Goal: Transaction & Acquisition: Purchase product/service

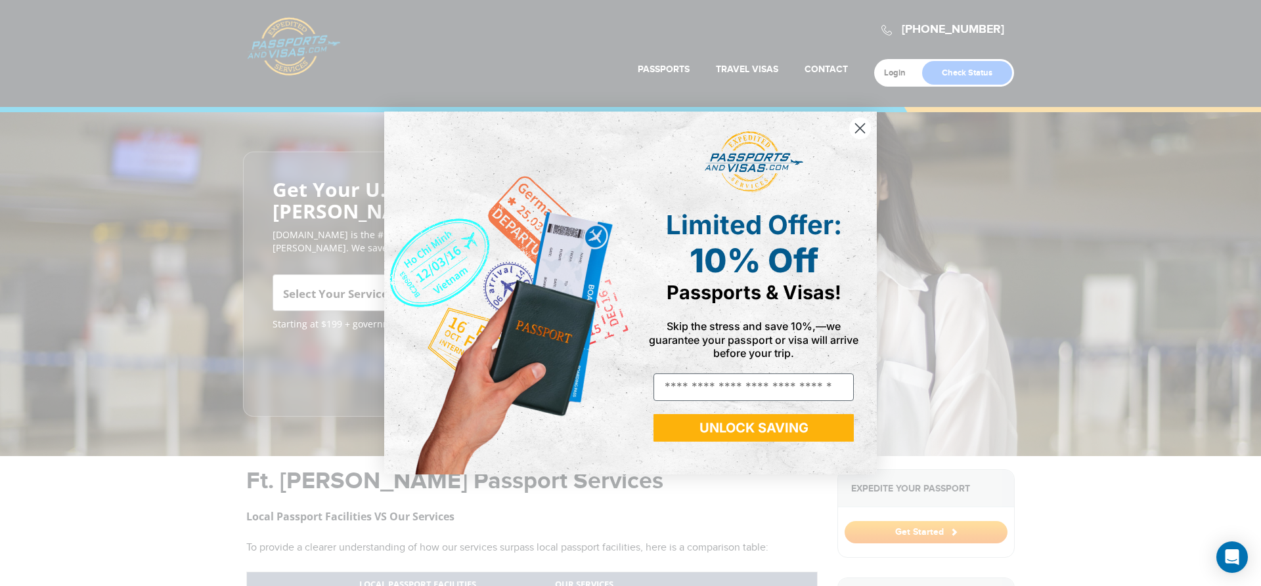
drag, startPoint x: 861, startPoint y: 124, endPoint x: 860, endPoint y: 112, distance: 12.5
click at [863, 119] on circle "Close dialog" at bounding box center [860, 129] width 22 height 22
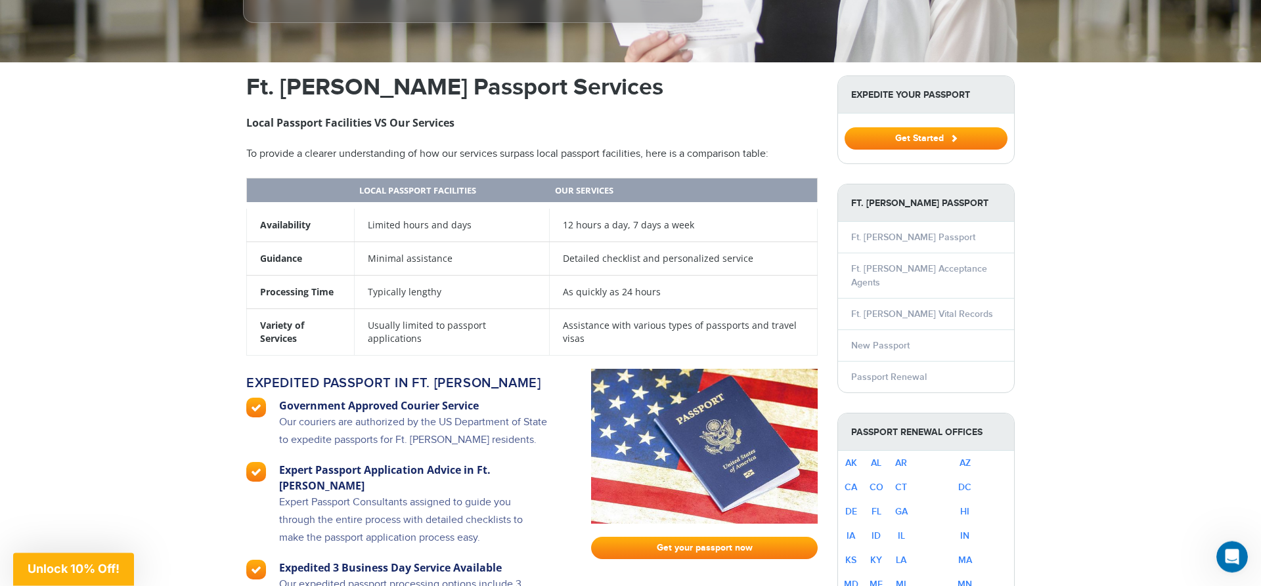
scroll to position [403, 0]
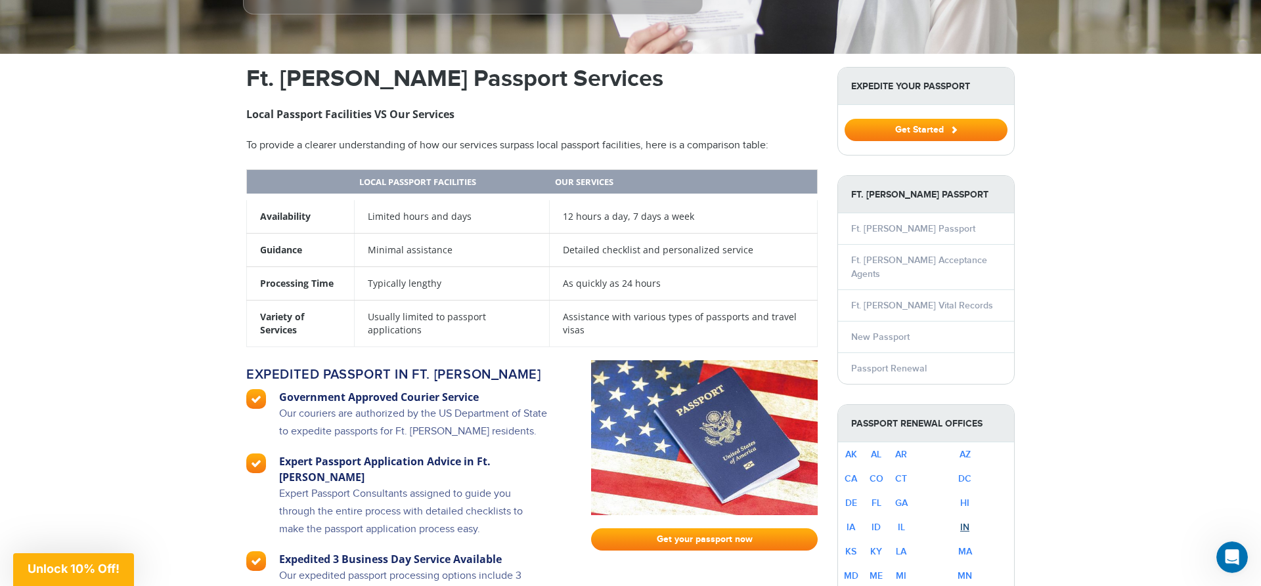
drag, startPoint x: 992, startPoint y: 492, endPoint x: 1118, endPoint y: 496, distance: 126.8
click at [969, 522] on link "IN" at bounding box center [964, 527] width 9 height 11
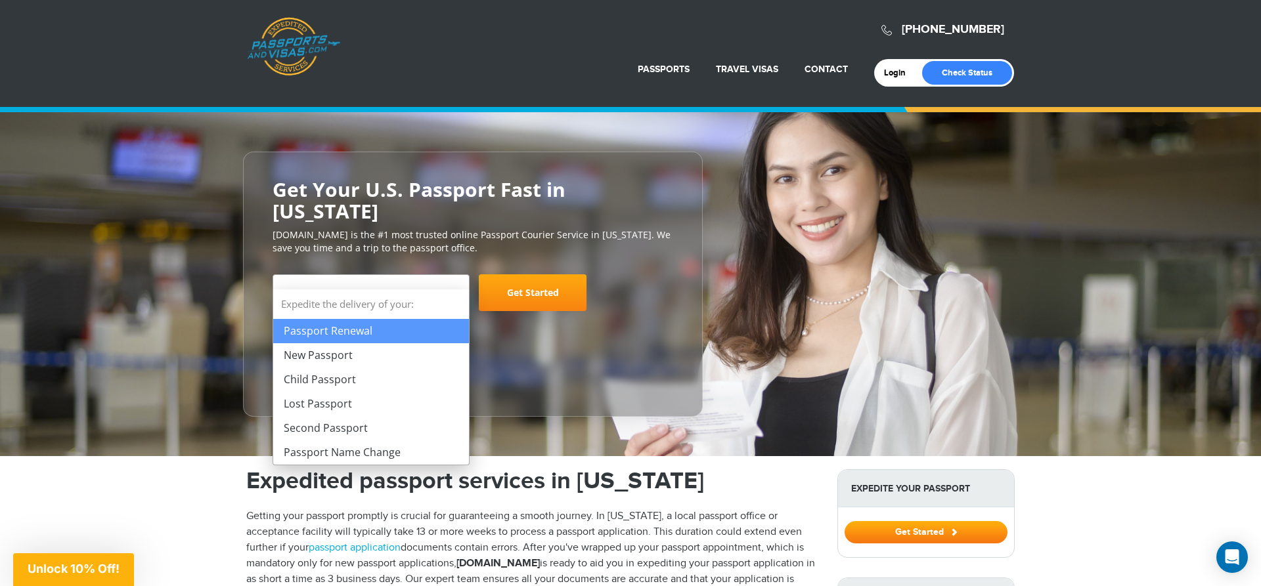
click at [456, 292] on b at bounding box center [457, 294] width 8 height 5
select select "**********"
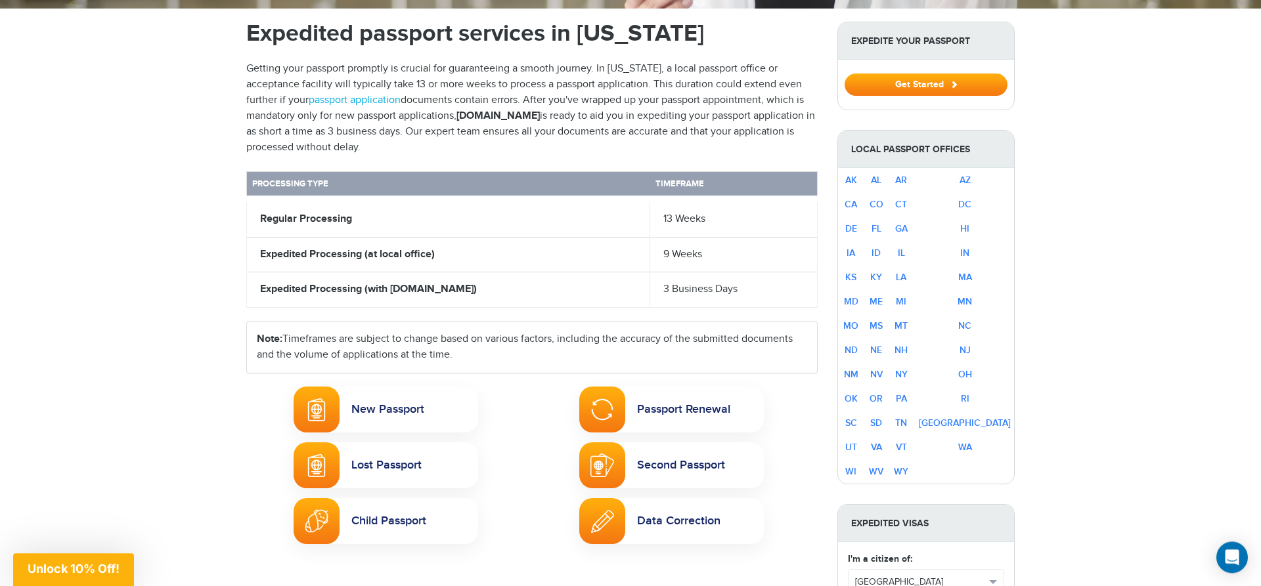
scroll to position [487, 0]
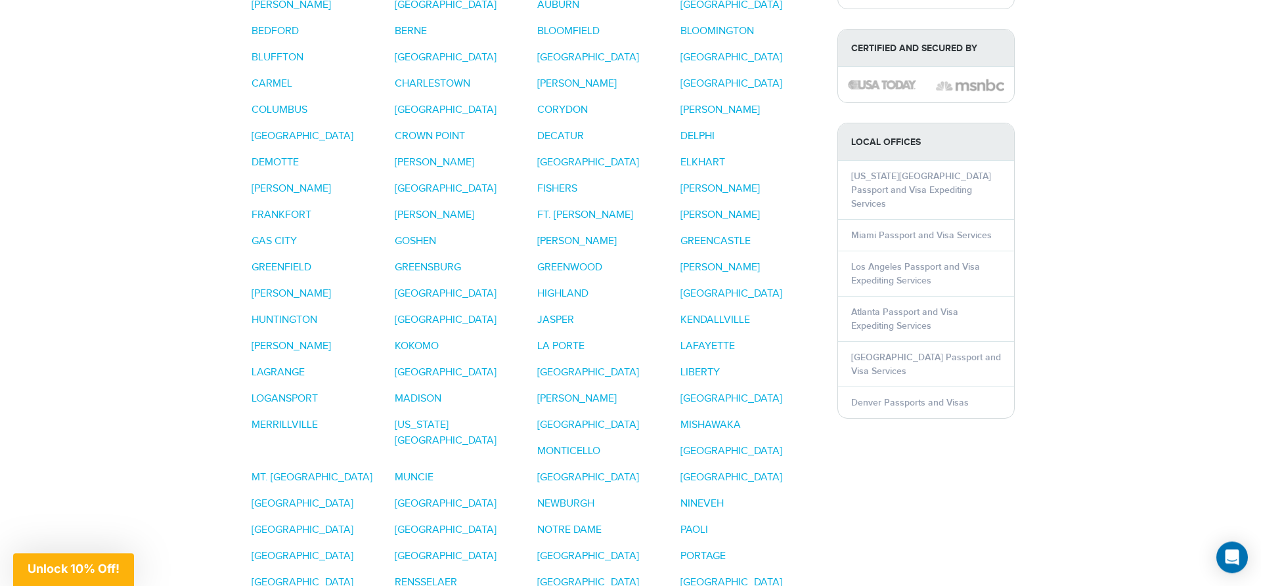
scroll to position [1123, 0]
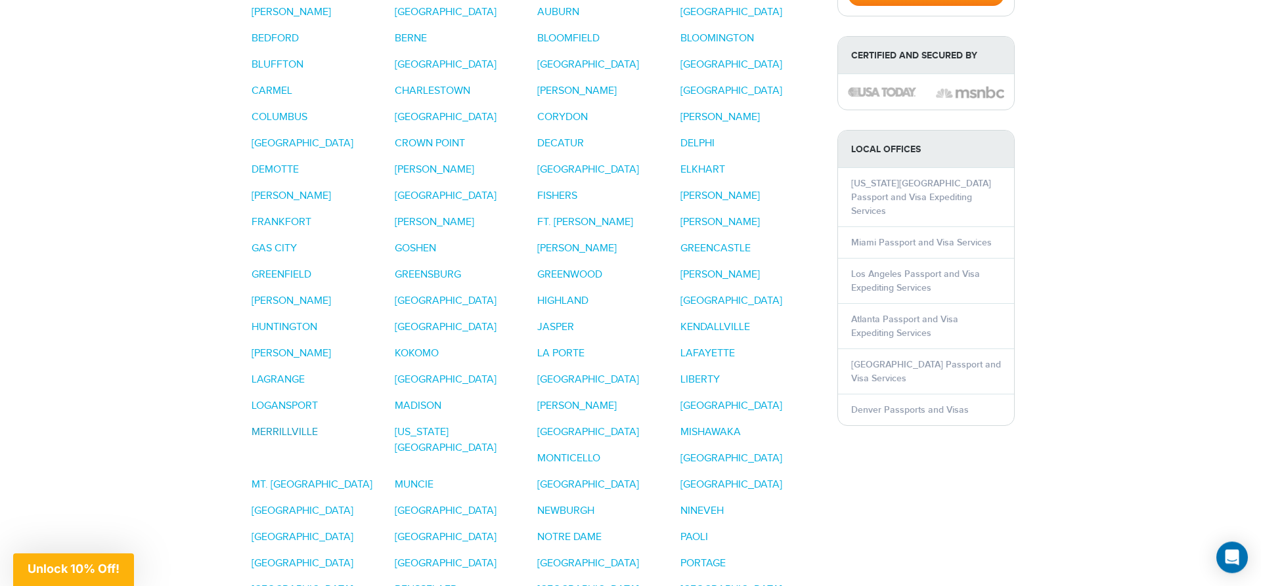
click at [261, 426] on link "MERRILLVILLE" at bounding box center [285, 432] width 66 height 12
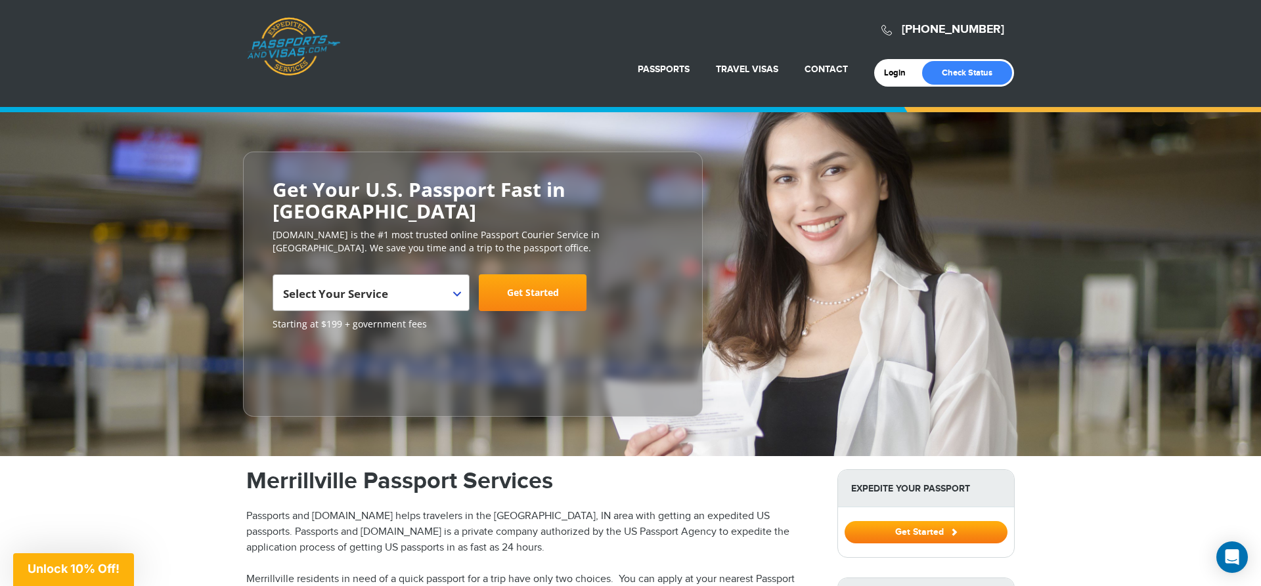
click at [460, 288] on span at bounding box center [462, 283] width 13 height 17
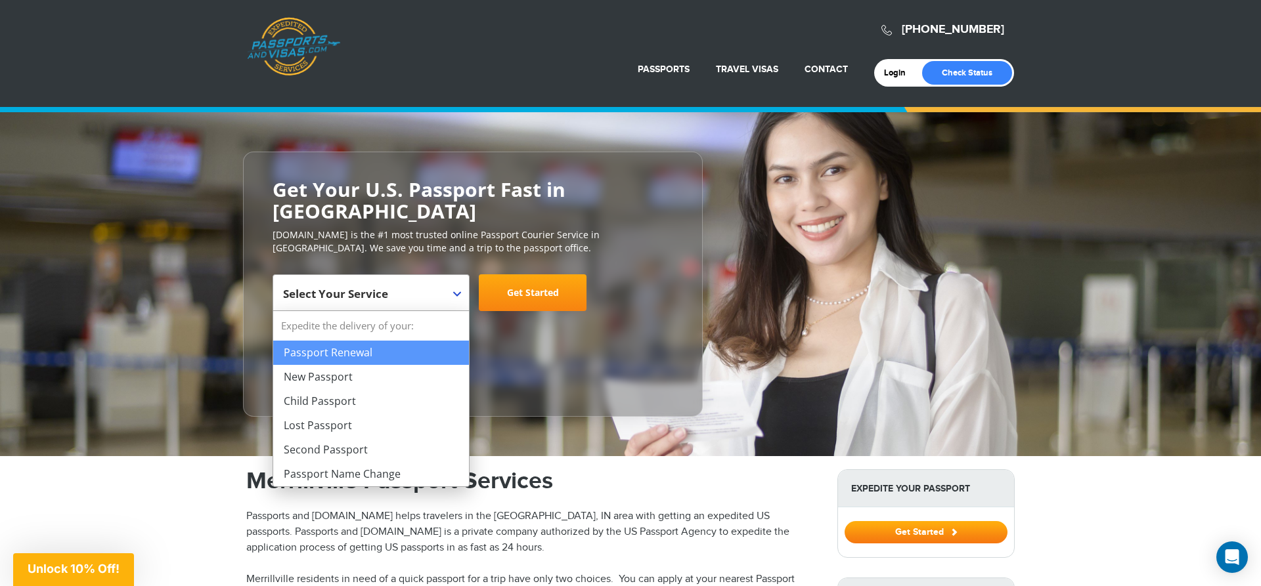
select select "**********"
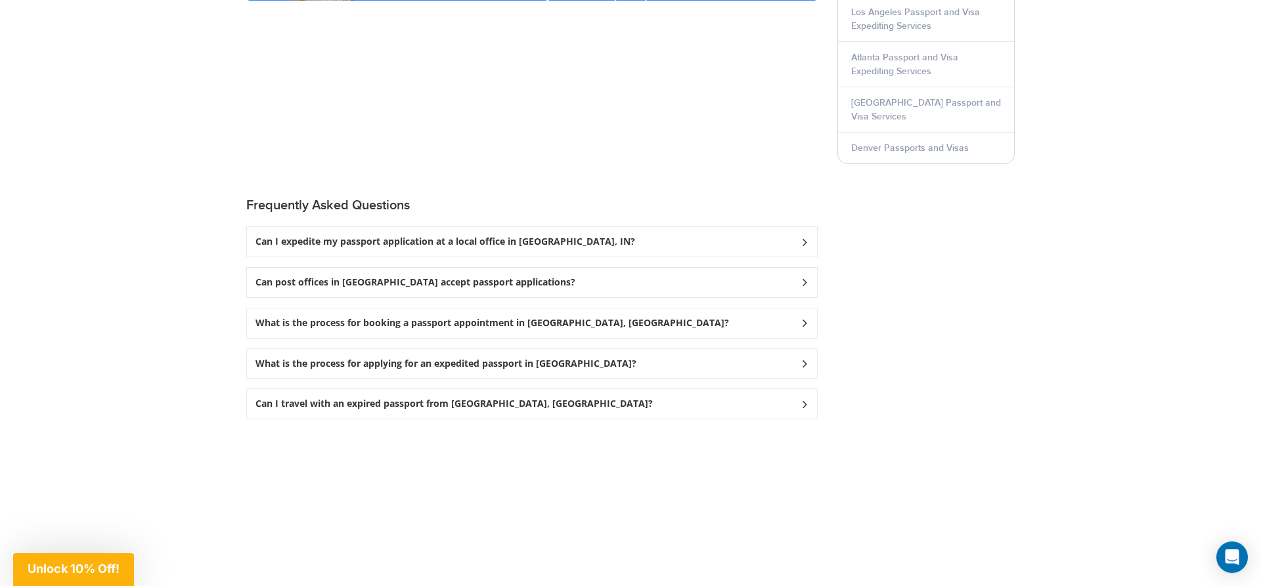
scroll to position [1846, 0]
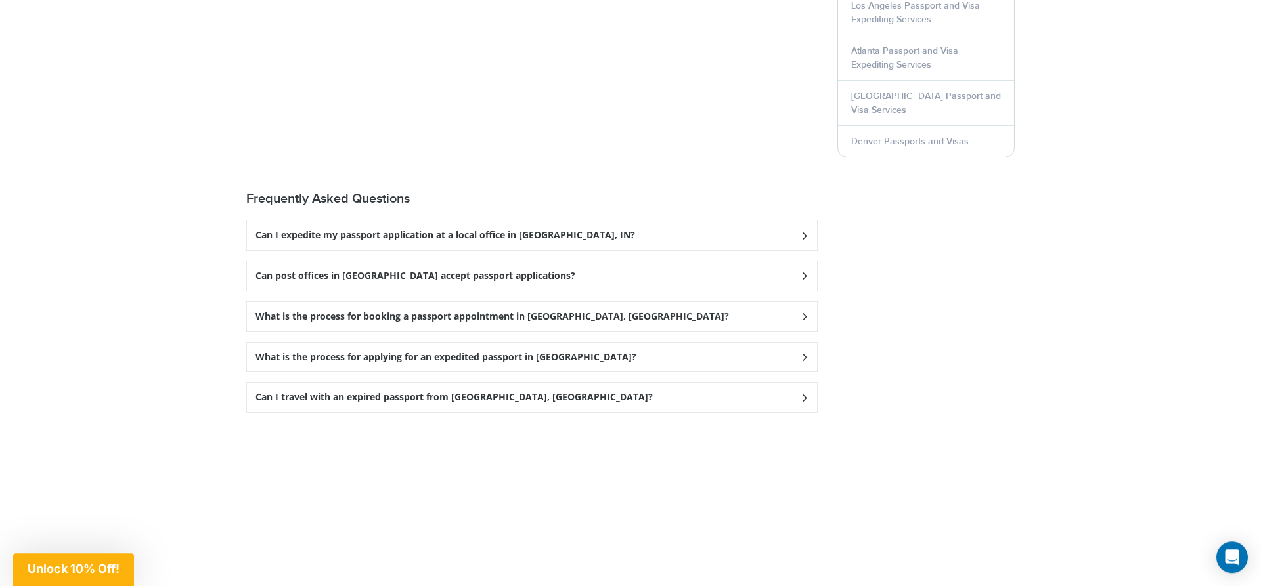
click at [341, 230] on h3 "Can I expedite my passport application at a local office in [GEOGRAPHIC_DATA], …" at bounding box center [445, 235] width 380 height 11
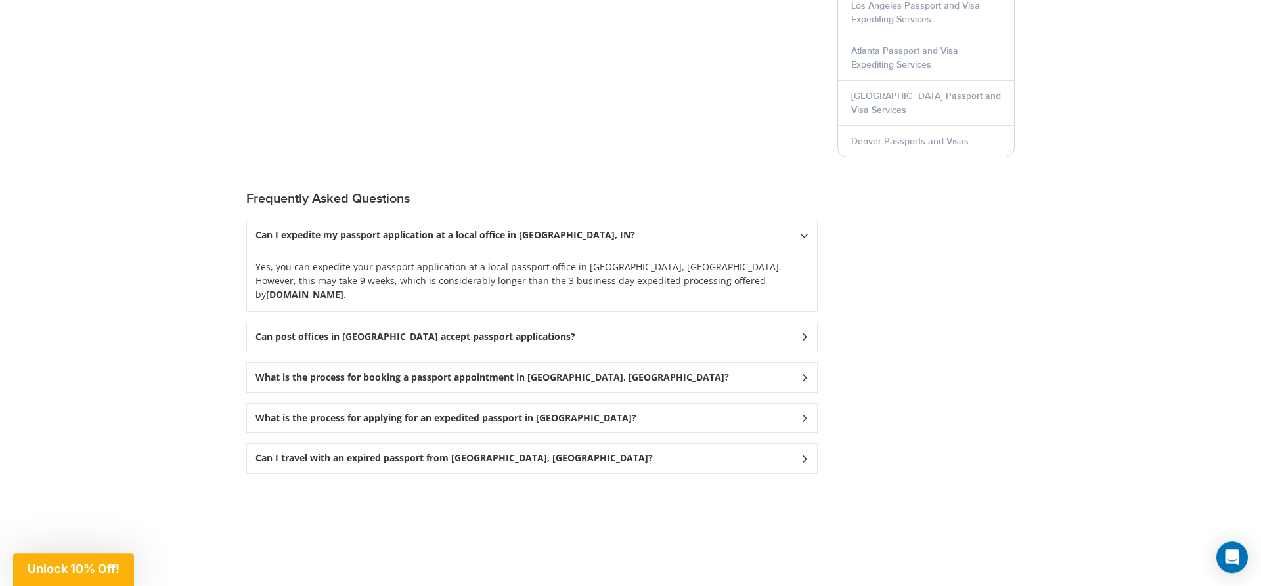
click at [801, 363] on div "What is the process for booking a passport appointment in [GEOGRAPHIC_DATA], [G…" at bounding box center [532, 378] width 570 height 30
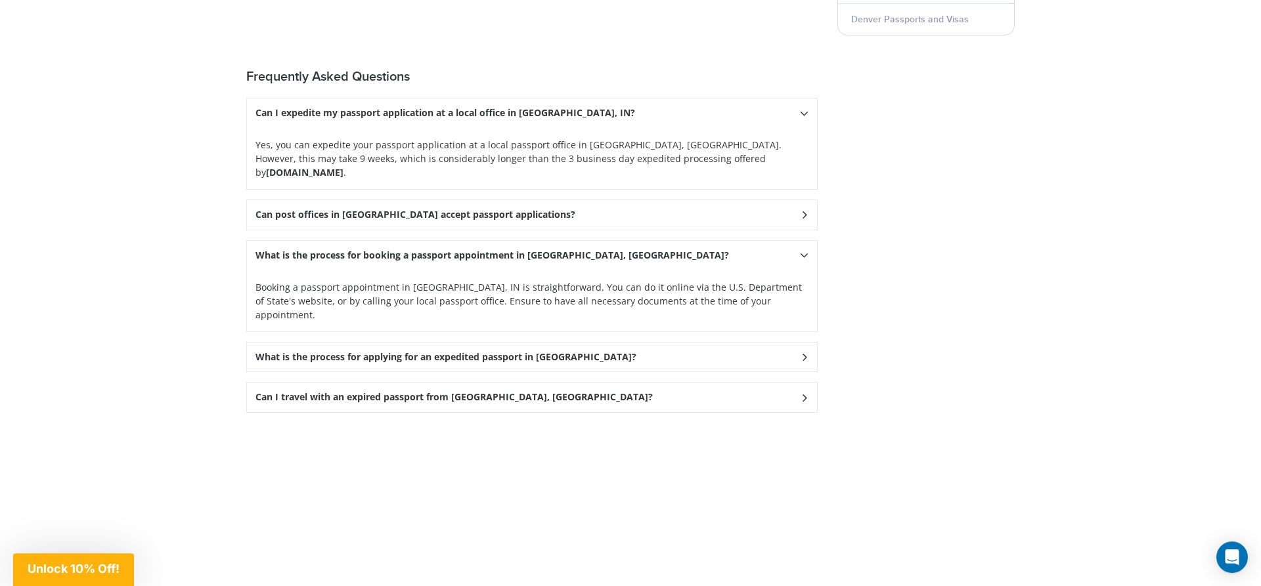
scroll to position [1980, 0]
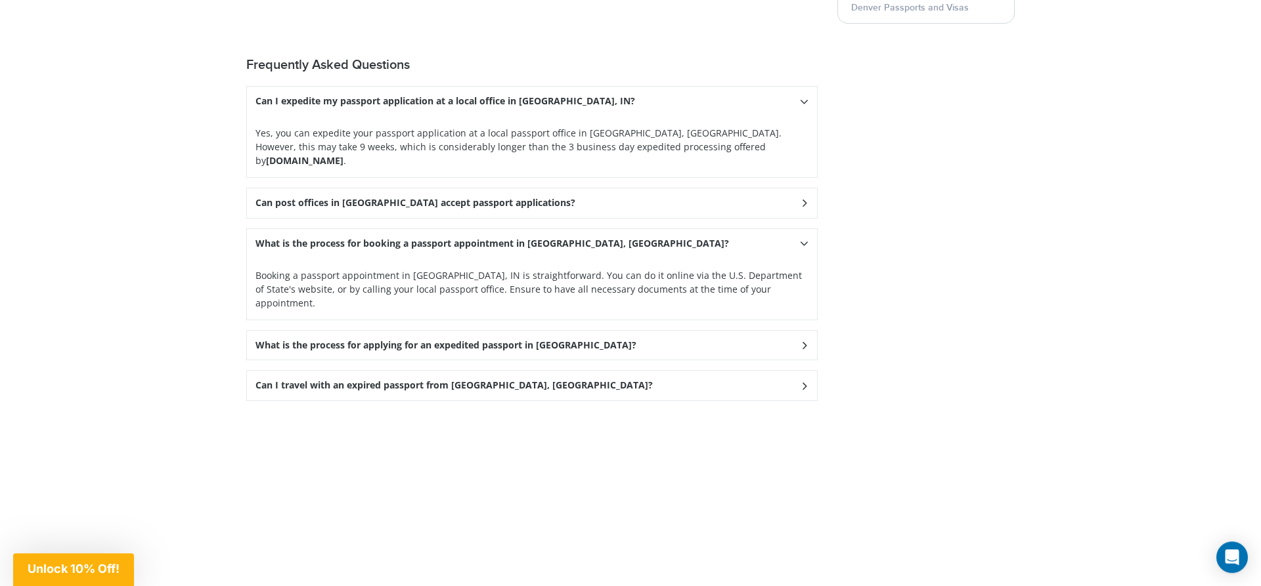
click at [802, 341] on icon at bounding box center [804, 345] width 13 height 9
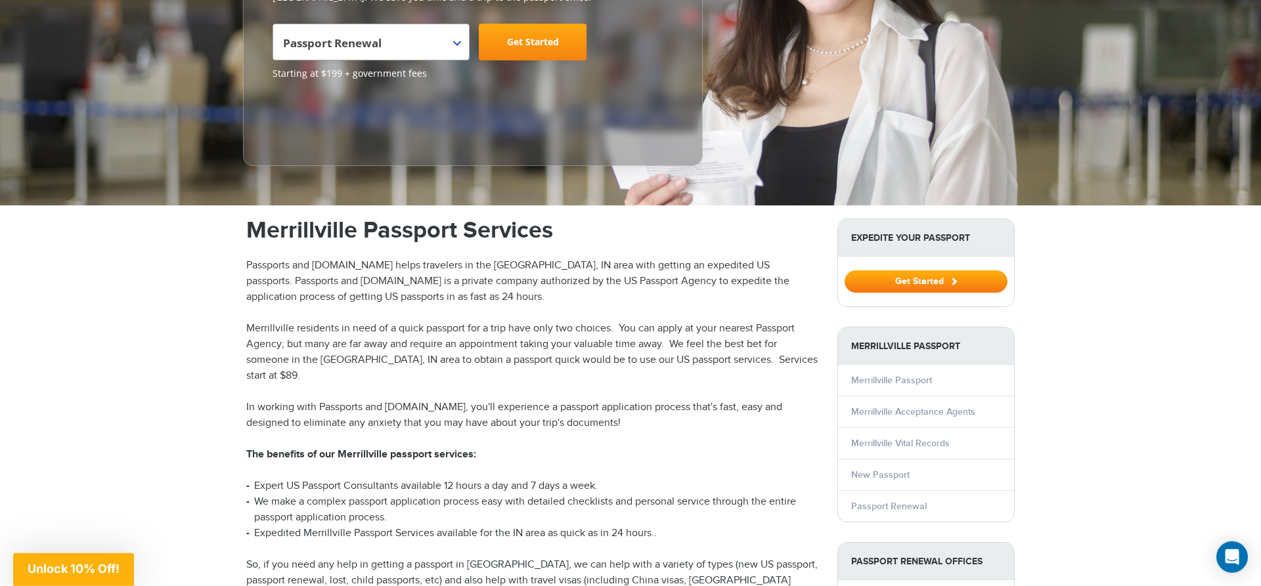
scroll to position [38, 0]
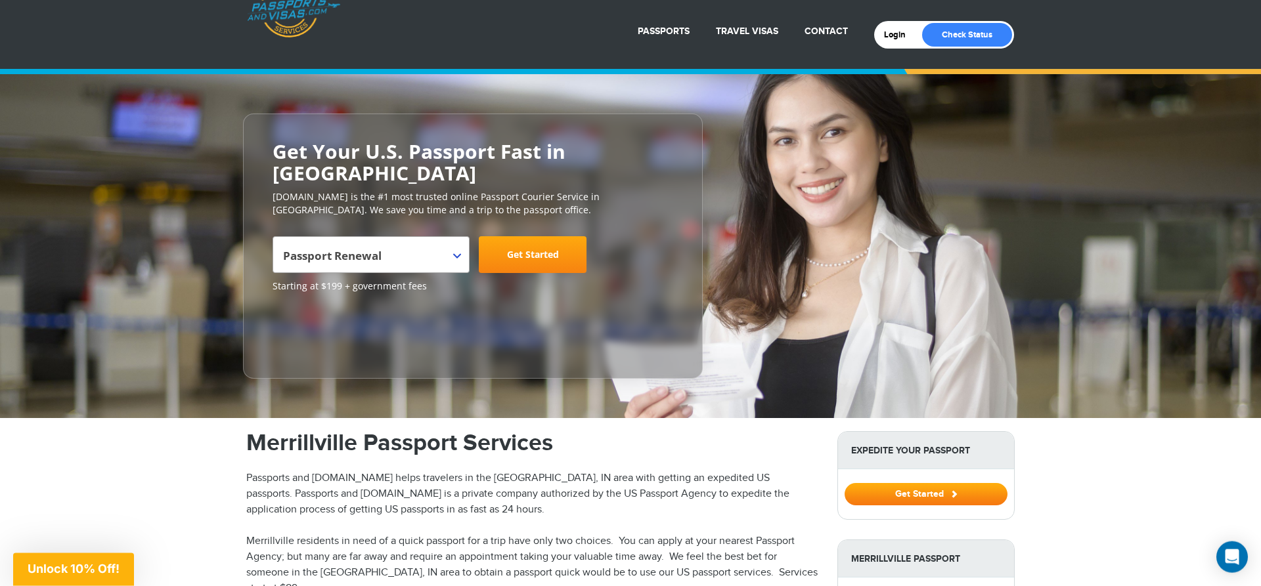
click at [553, 253] on link "Get Started" at bounding box center [533, 254] width 108 height 37
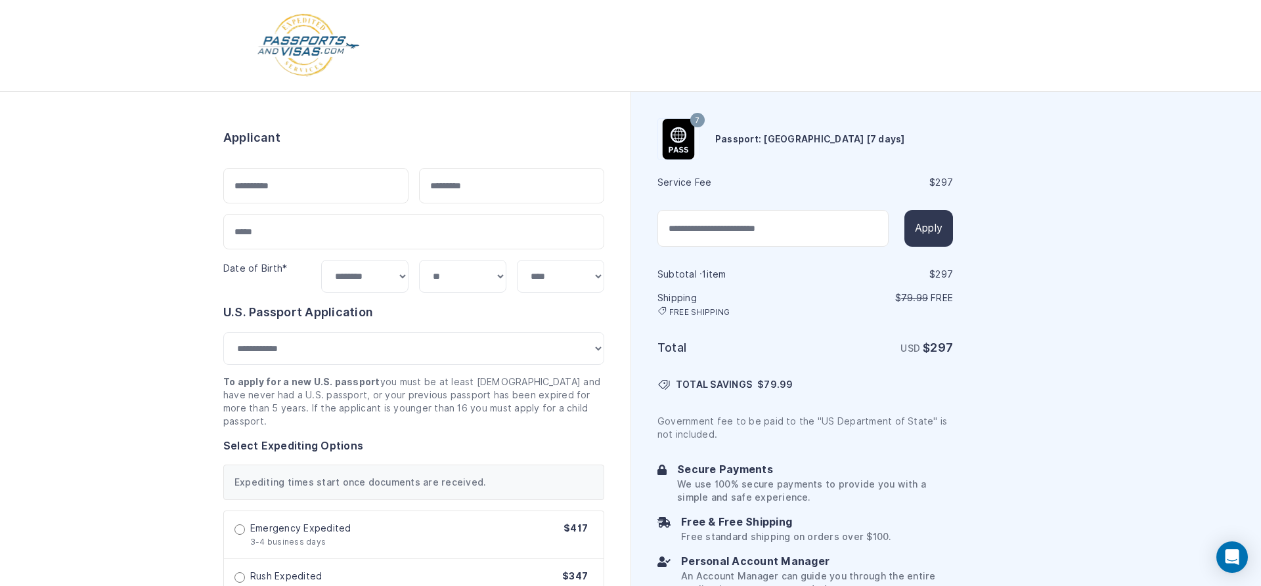
select select "***"
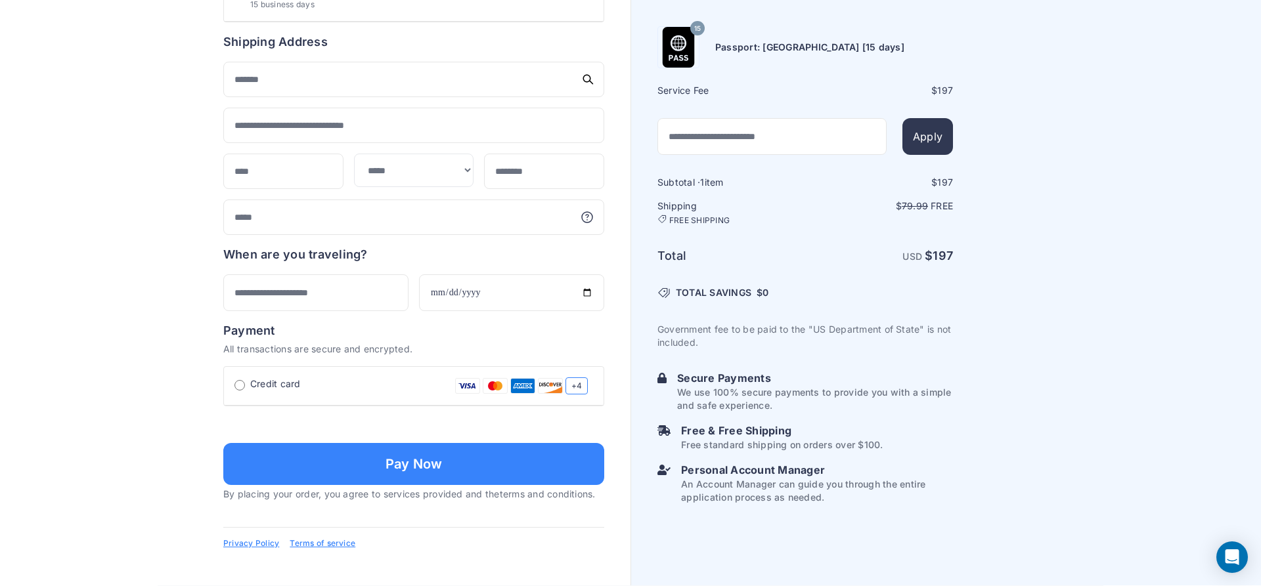
scroll to position [272, 0]
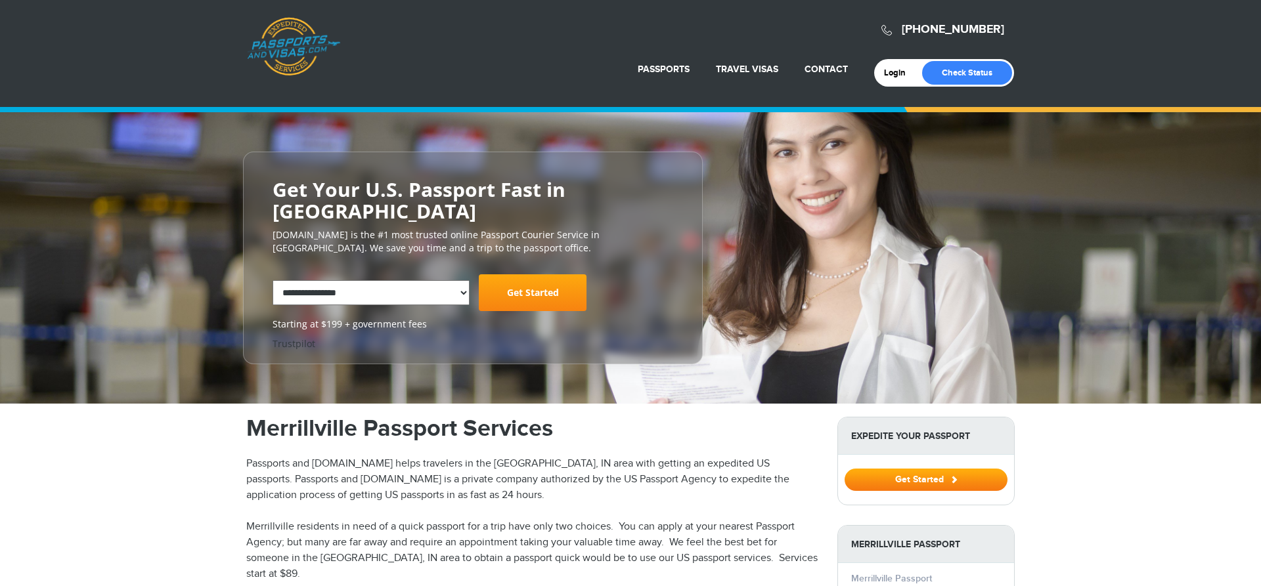
select select "**********"
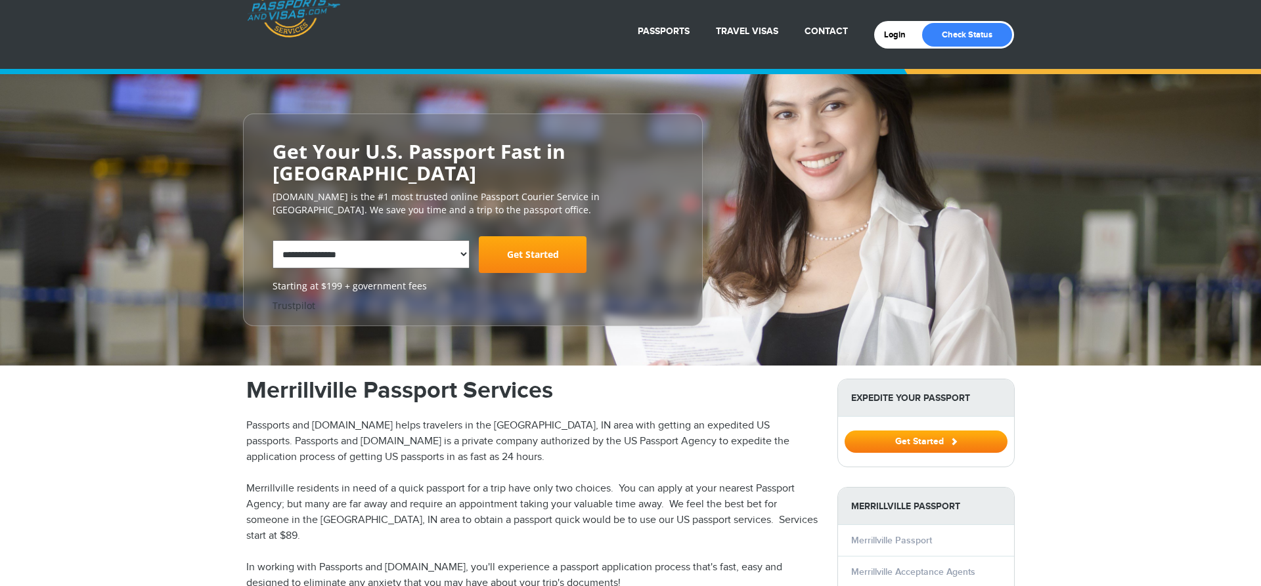
scroll to position [38, 0]
